Goal: Information Seeking & Learning: Learn about a topic

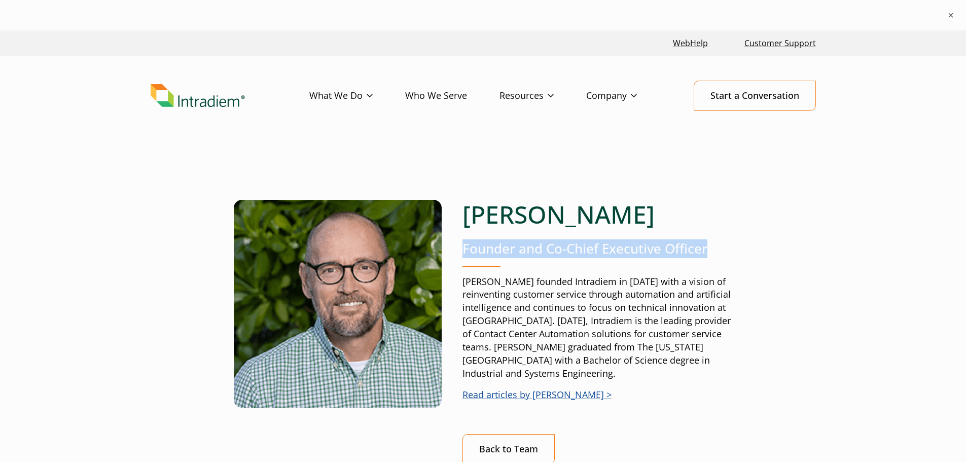
drag, startPoint x: 465, startPoint y: 248, endPoint x: 714, endPoint y: 249, distance: 249.4
click at [714, 249] on p "Founder and Co-Chief Executive Officer" at bounding box center [597, 248] width 270 height 19
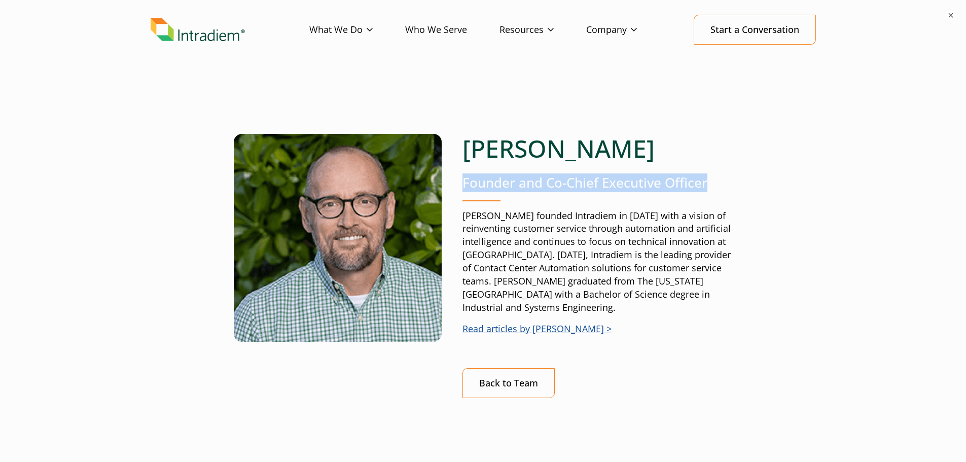
scroll to position [301, 0]
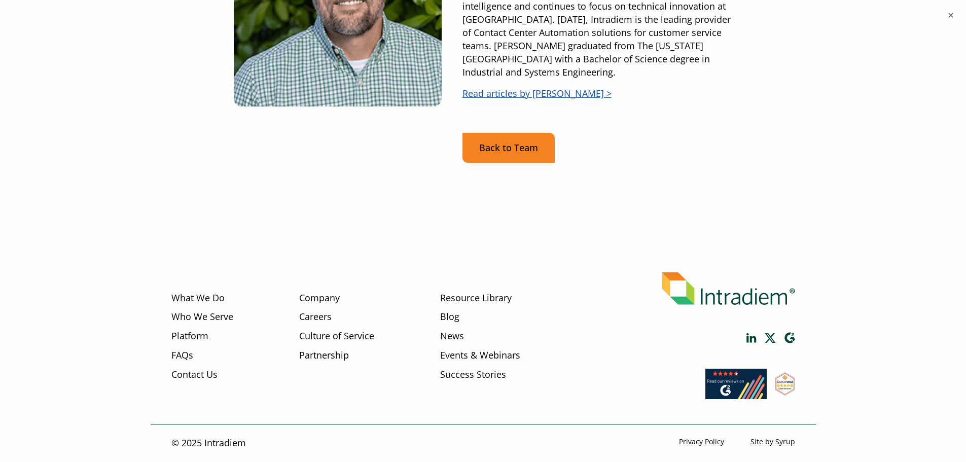
click at [497, 146] on link "Back to Team" at bounding box center [508, 148] width 92 height 30
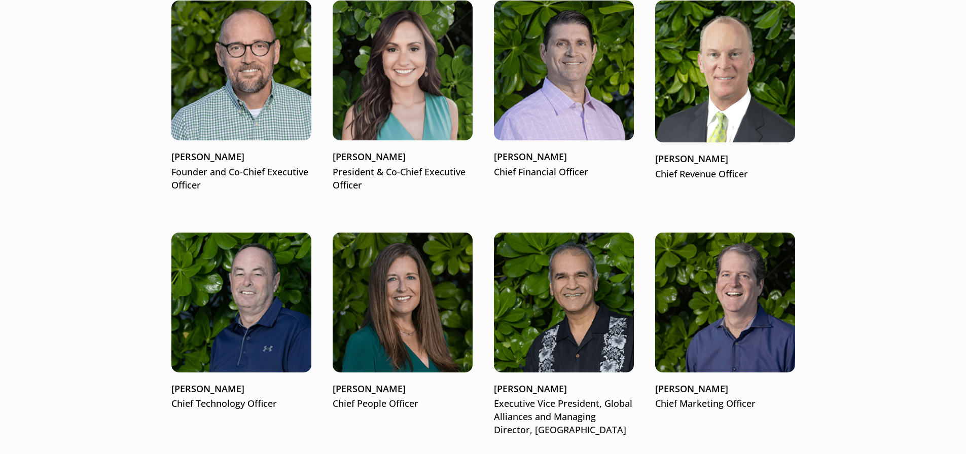
scroll to position [1356, 0]
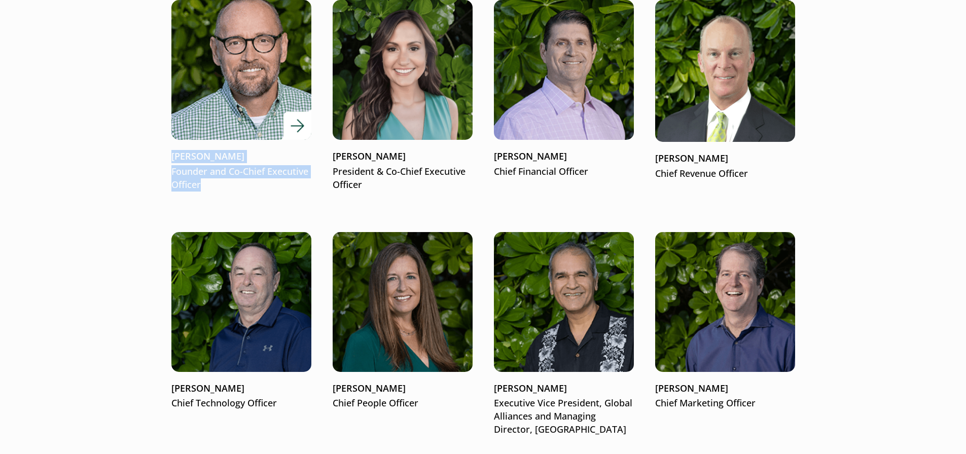
drag, startPoint x: 168, startPoint y: 153, endPoint x: 292, endPoint y: 185, distance: 128.7
click at [292, 185] on div "People First Giving customer service teams the freedom to do more Customer serv…" at bounding box center [483, 401] width 665 height 3273
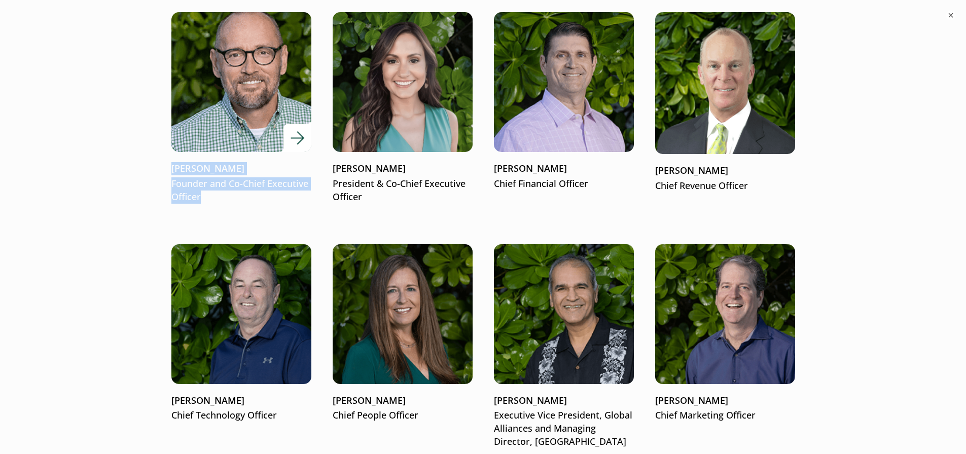
scroll to position [1376, 0]
